Goal: Download file/media

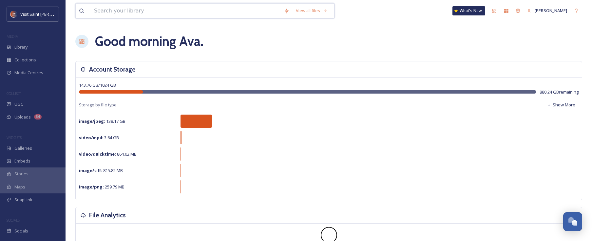
click at [168, 12] on input at bounding box center [186, 11] width 190 height 14
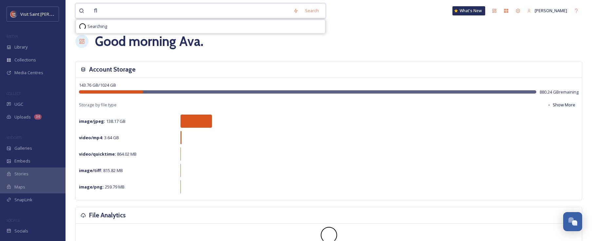
type input "f"
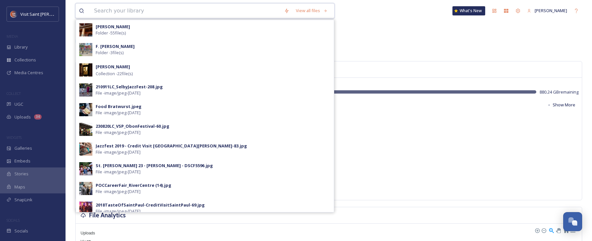
click at [176, 7] on input at bounding box center [186, 11] width 190 height 14
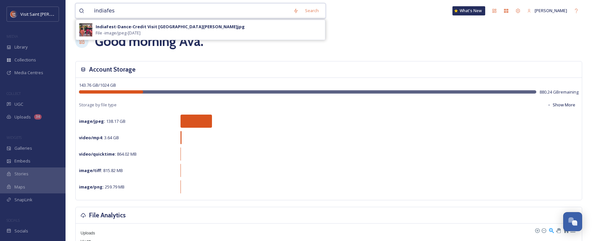
type input "indiafes"
click at [157, 32] on div "IndiaFest-Dance-Credit Visit [GEOGRAPHIC_DATA][PERSON_NAME]jpg File - image/jpe…" at bounding box center [209, 30] width 226 height 12
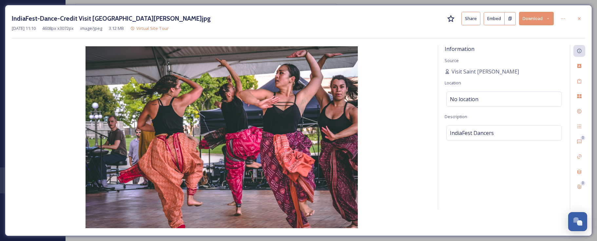
click at [584, 19] on div at bounding box center [580, 19] width 12 height 12
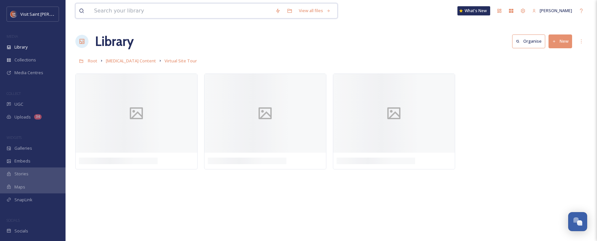
click at [194, 13] on input at bounding box center [181, 11] width 181 height 14
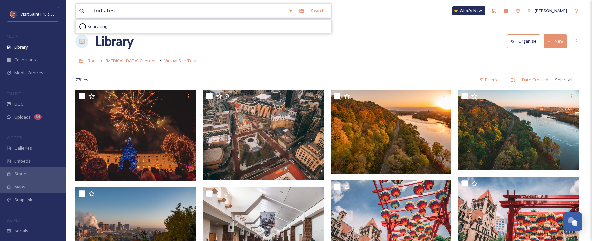
type input "Indiafest"
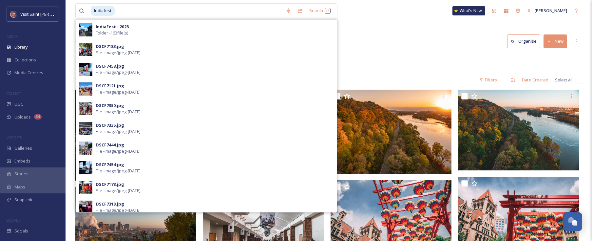
click at [175, 26] on div "IndiaFest - 2023 Folder - 163 file(s)" at bounding box center [215, 30] width 238 height 12
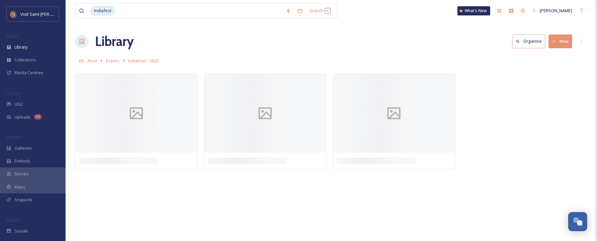
click at [431, 26] on div "Indiafest Search What's New [PERSON_NAME] Library Organise New Root Events Indi…" at bounding box center [332, 120] width 532 height 241
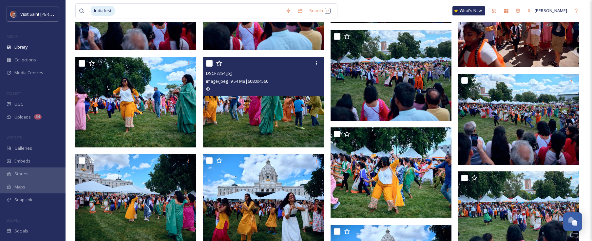
scroll to position [2555, 0]
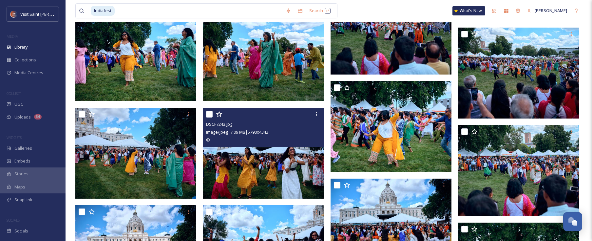
click at [317, 113] on icon at bounding box center [316, 114] width 1 height 4
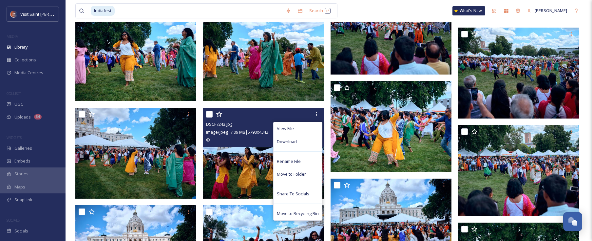
click at [312, 142] on div "Download" at bounding box center [298, 141] width 49 height 13
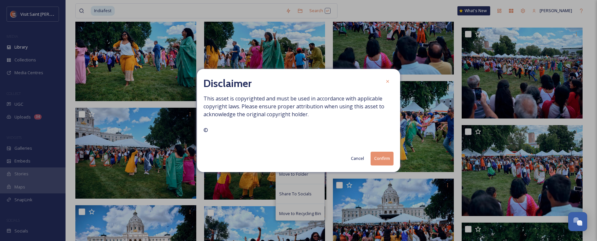
click at [390, 159] on button "Confirm" at bounding box center [382, 157] width 23 height 13
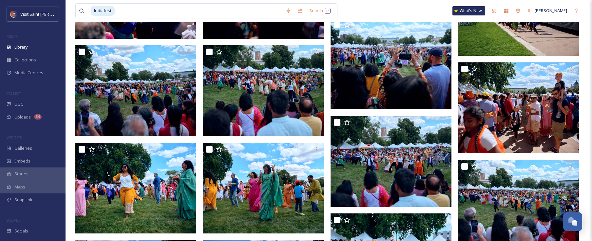
scroll to position [2391, 0]
